Goal: Navigation & Orientation: Find specific page/section

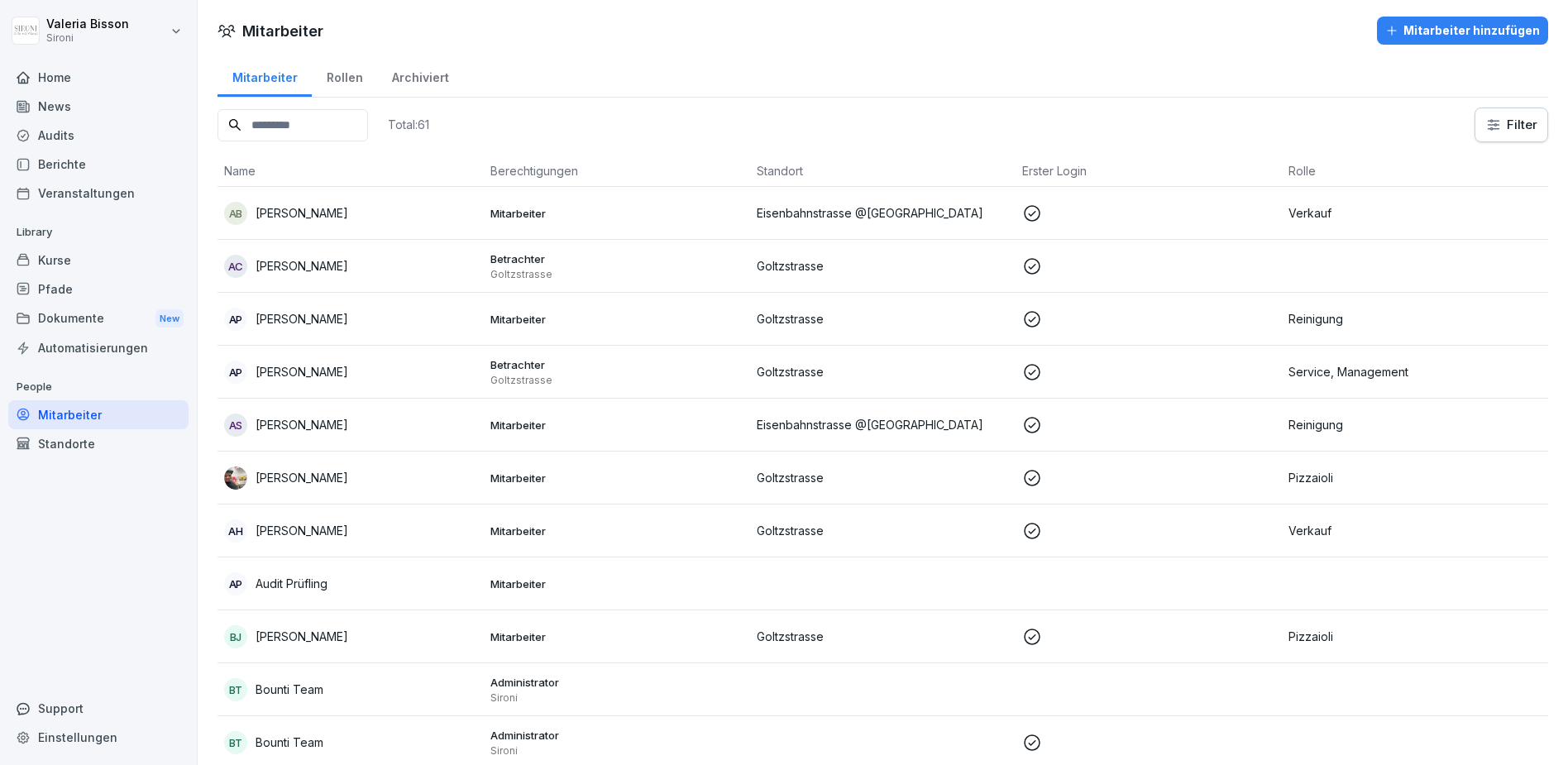
click at [102, 264] on div "Kurse" at bounding box center [98, 260] width 181 height 29
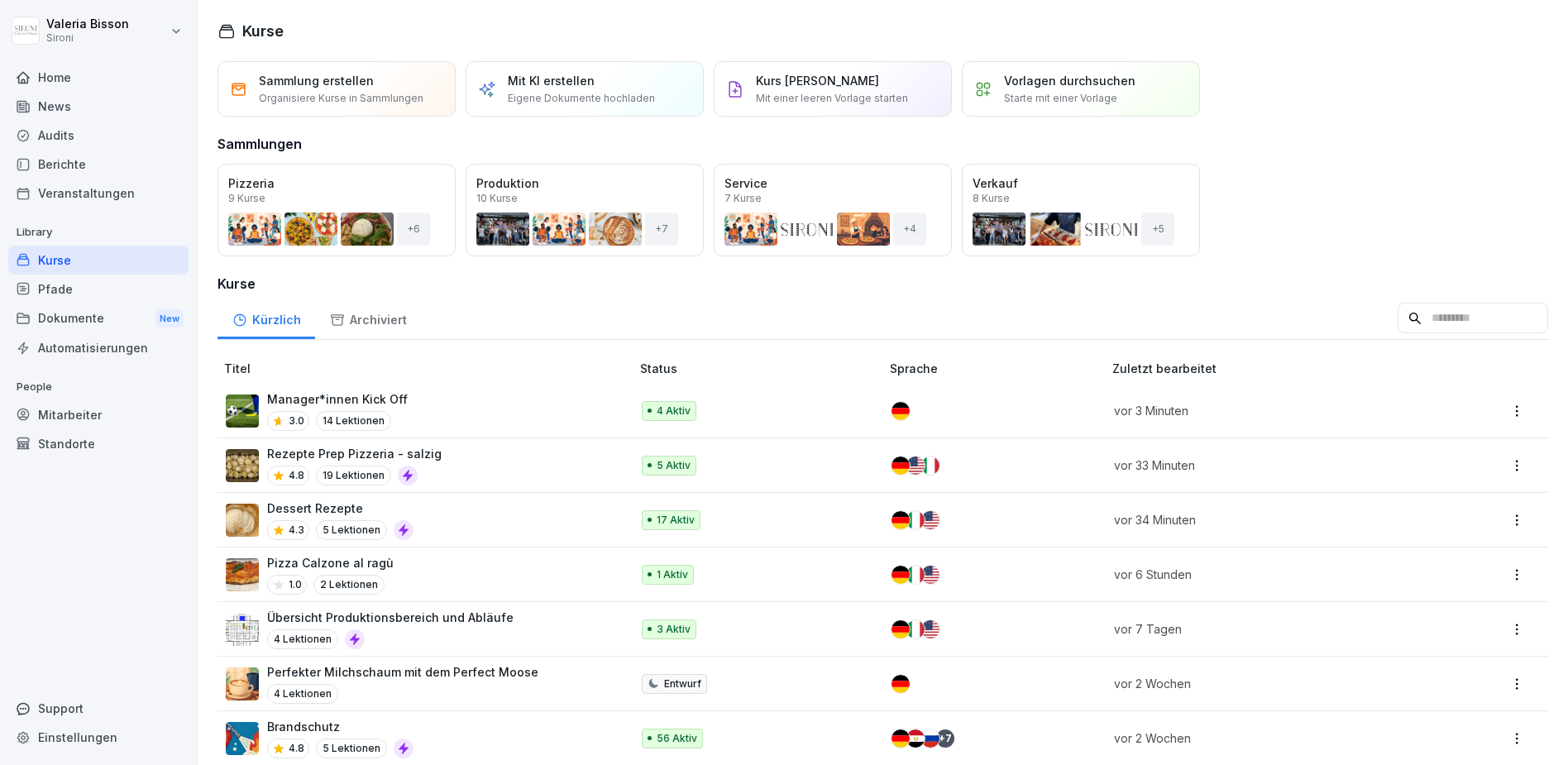
click at [82, 422] on div "Mitarbeiter" at bounding box center [98, 414] width 181 height 29
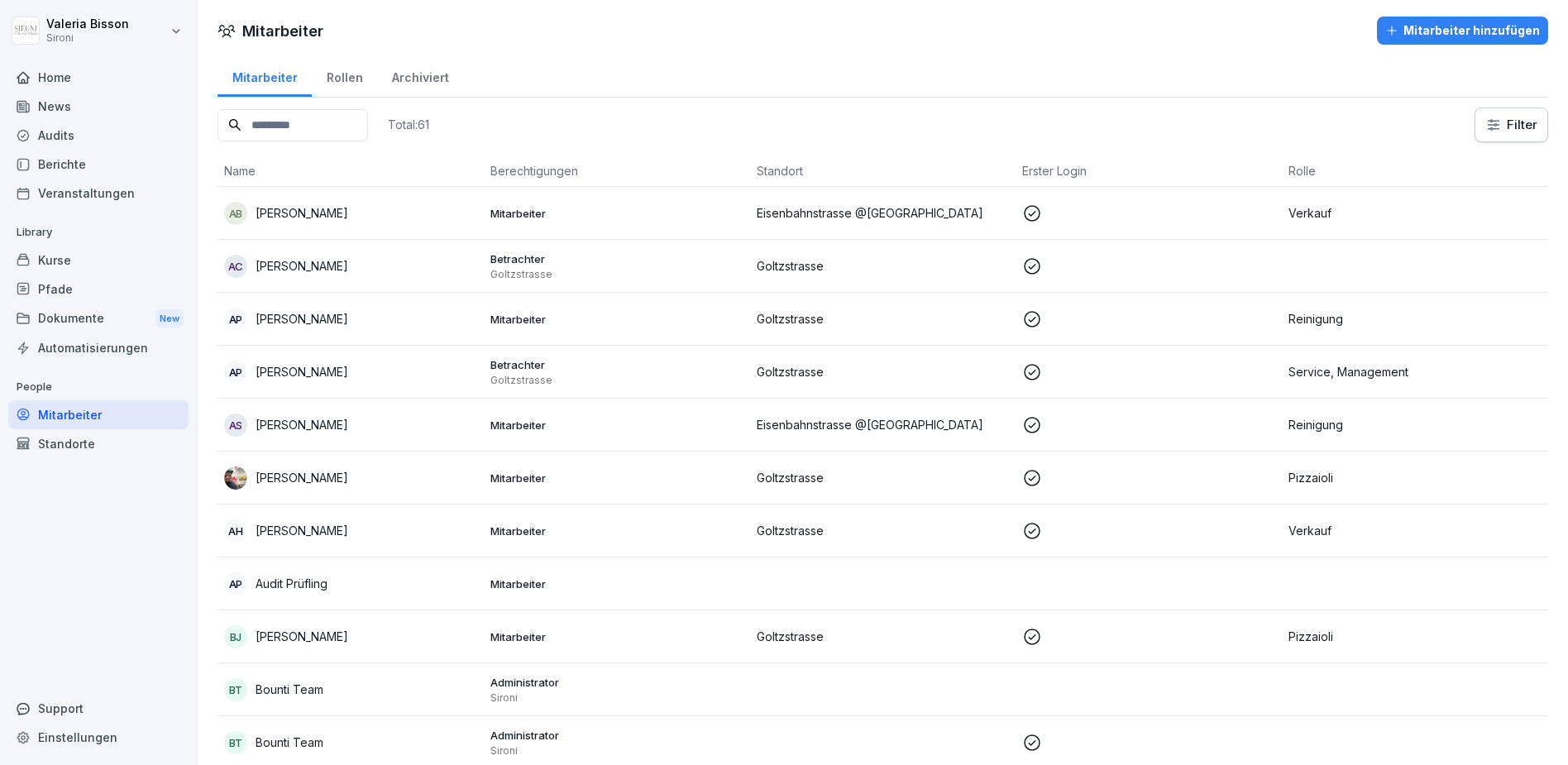
click at [78, 256] on div "Kurse" at bounding box center [98, 260] width 181 height 29
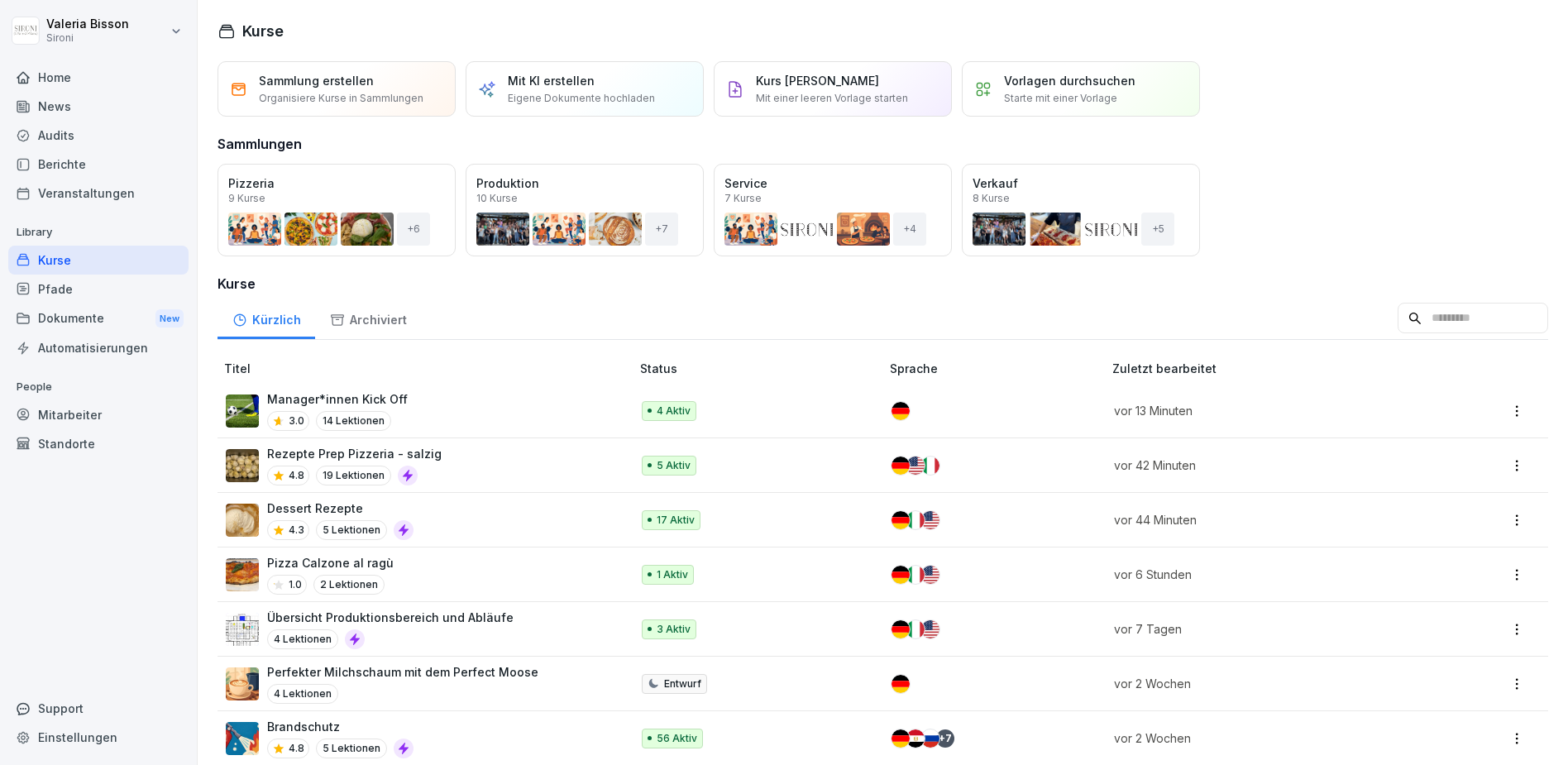
click at [475, 405] on div "Manager*innen Kick Off 3.0 14 Lektionen" at bounding box center [419, 411] width 388 height 41
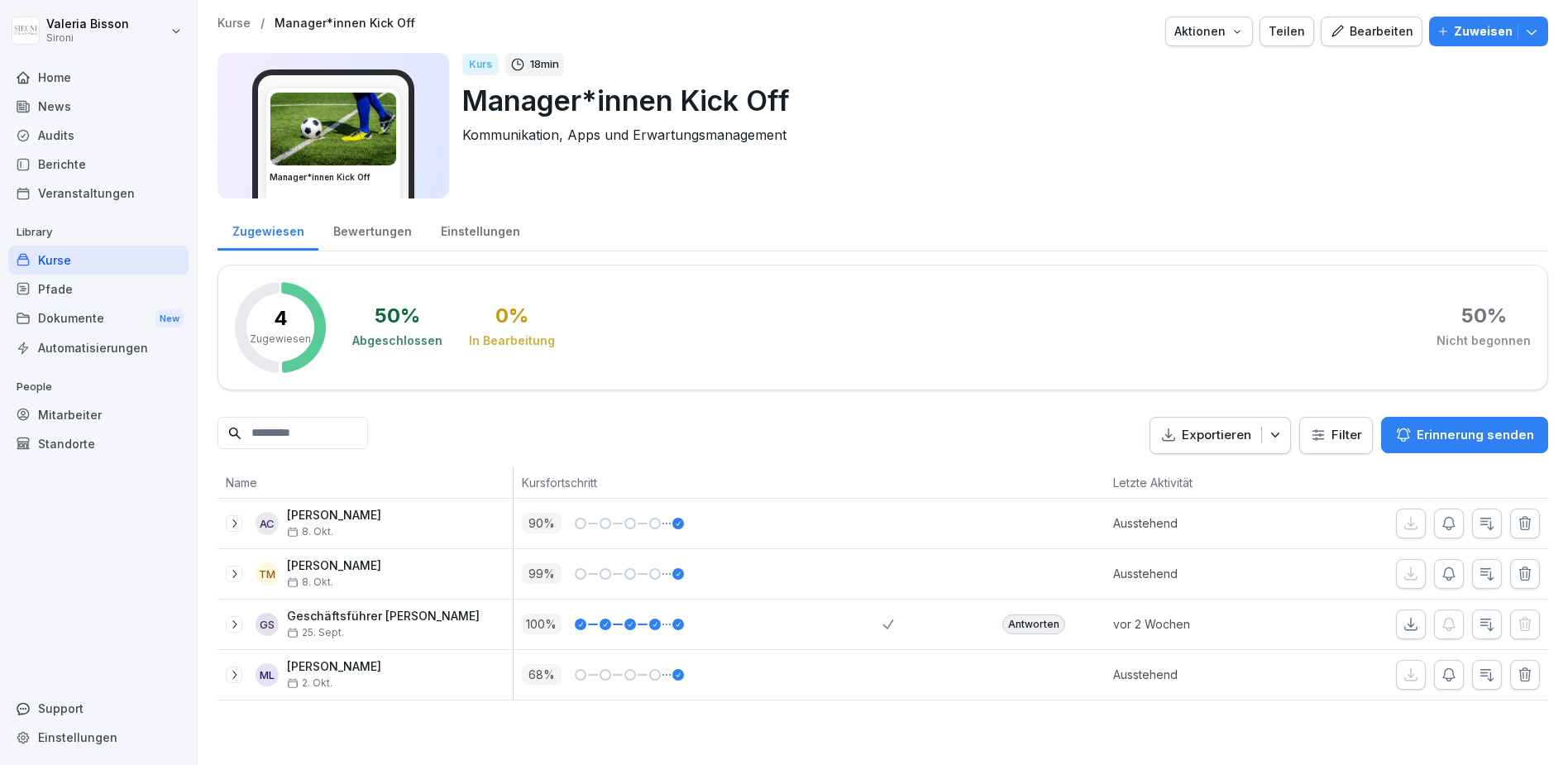
click at [115, 261] on div "Kurse" at bounding box center [98, 260] width 181 height 29
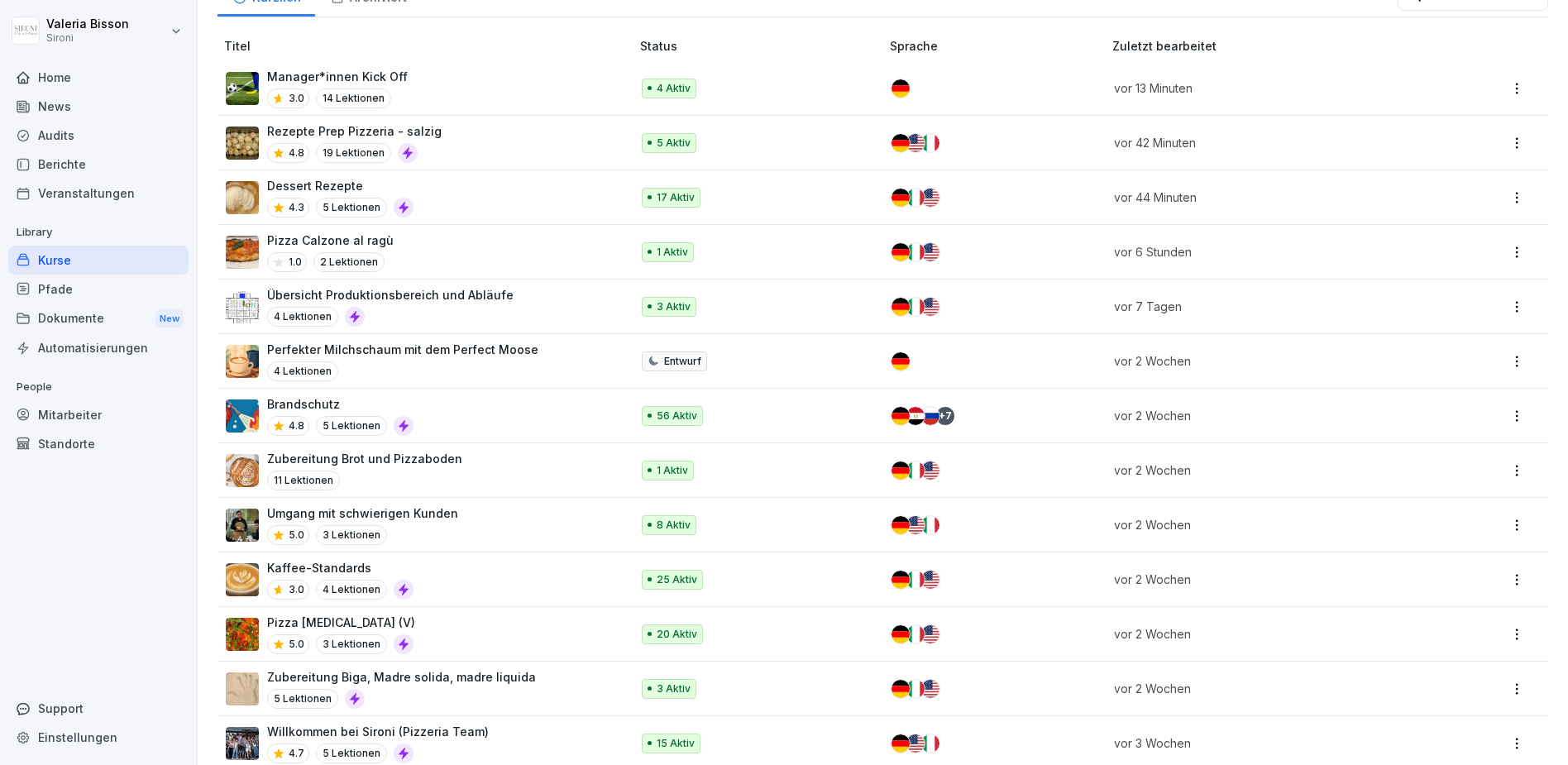
scroll to position [324, 0]
click at [492, 504] on div "Umgang mit schwierigen Kunden 5.0 3 Lektionen" at bounding box center [419, 524] width 388 height 41
